Goal: Find specific page/section: Find specific page/section

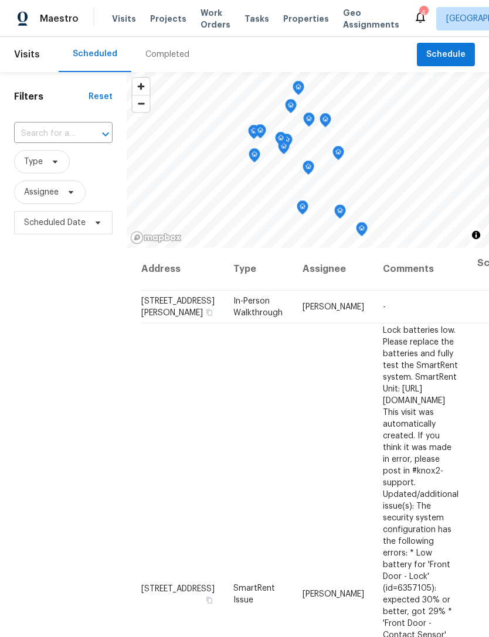
scroll to position [794, 17]
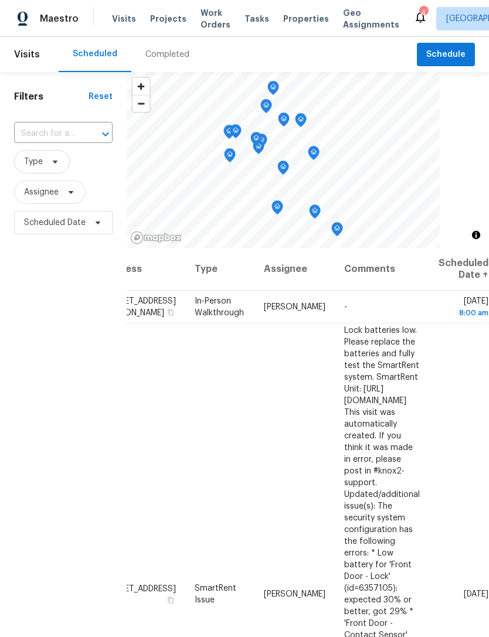
scroll to position [0, 43]
click at [288, 17] on span "Properties" at bounding box center [306, 19] width 46 height 12
